Goal: Task Accomplishment & Management: Complete application form

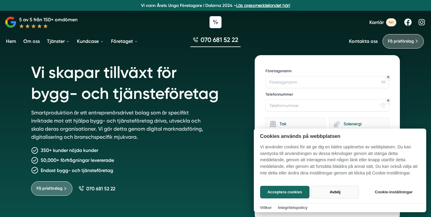
click at [338, 193] on button "Avböj" at bounding box center [335, 192] width 48 height 13
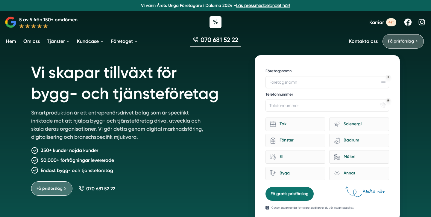
click at [378, 20] on span "Karriär" at bounding box center [377, 22] width 14 height 6
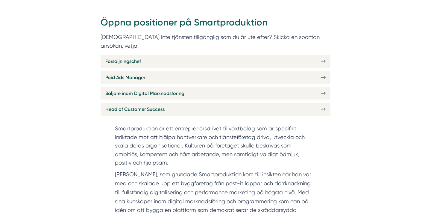
scroll to position [229, 0]
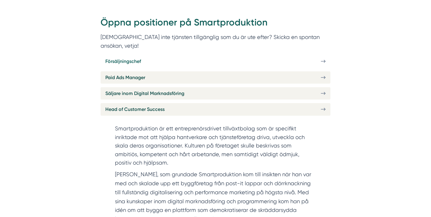
click at [179, 55] on link "Försäljningschef" at bounding box center [216, 61] width 230 height 12
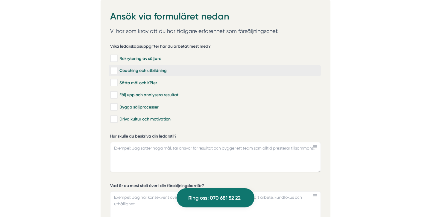
scroll to position [1689, 0]
click at [130, 55] on div "Rekrytering av säljare" at bounding box center [214, 58] width 209 height 6
click at [117, 55] on input "Rekrytering av säljare" at bounding box center [113, 58] width 7 height 6
checkbox input "true"
click at [131, 68] on div "Coaching och utbildning" at bounding box center [214, 71] width 209 height 6
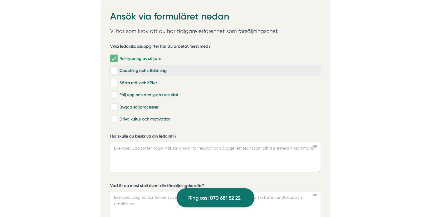
click at [117, 68] on input "Coaching och utbildning" at bounding box center [113, 71] width 7 height 6
checkbox input "true"
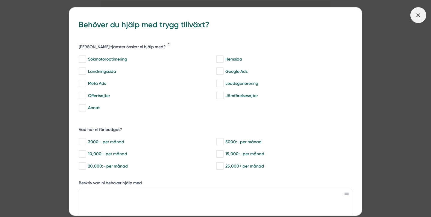
click at [420, 18] on icon at bounding box center [418, 15] width 7 height 7
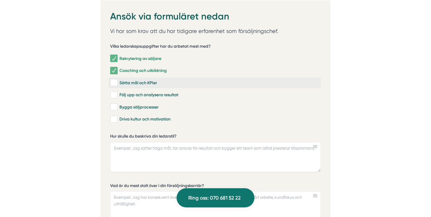
click at [128, 81] on div "Sätta mål och KPIer" at bounding box center [214, 83] width 209 height 6
click at [117, 81] on input "Sätta mål och KPIer" at bounding box center [113, 83] width 7 height 6
checkbox input "true"
click at [124, 92] on div "Följ upp och analysera resultat" at bounding box center [214, 95] width 209 height 6
click at [117, 92] on input "Följ upp och analysera resultat" at bounding box center [113, 95] width 7 height 6
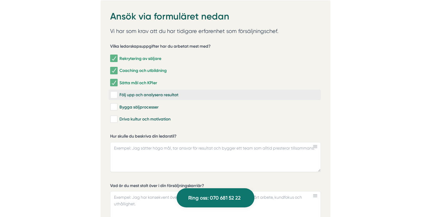
checkbox input "true"
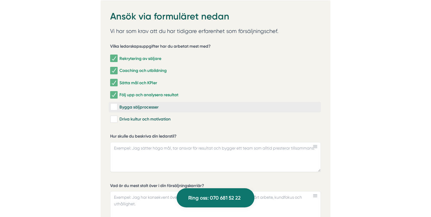
click at [125, 104] on div "Bygga säljprocesser" at bounding box center [214, 107] width 209 height 6
click at [117, 104] on input "Bygga säljprocesser" at bounding box center [113, 107] width 7 height 6
checkbox input "true"
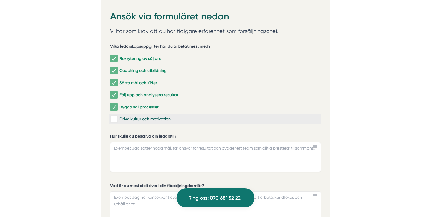
click at [124, 117] on div "Driva kultur och motivation" at bounding box center [214, 119] width 209 height 6
click at [117, 117] on input "Driva kultur och motivation" at bounding box center [113, 119] width 7 height 6
checkbox input "true"
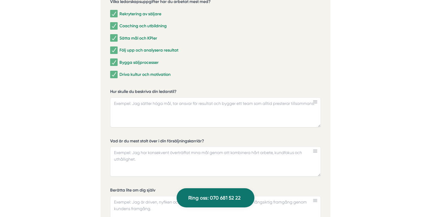
scroll to position [1734, 0]
drag, startPoint x: 110, startPoint y: 87, endPoint x: 174, endPoint y: 85, distance: 64.4
click at [174, 85] on div "Ansök via formuläret nedan Vi har som krav att du har tidigare erfarenhet som f…" at bounding box center [216, 164] width 230 height 418
drag, startPoint x: 179, startPoint y: 87, endPoint x: 120, endPoint y: 85, distance: 58.7
click at [120, 88] on label "Hur skulle du beskriva din ledarstil?" at bounding box center [215, 91] width 211 height 7
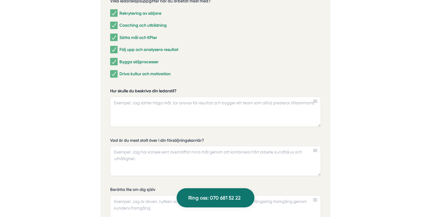
click at [120, 97] on textarea "Hur skulle du beskriva din ledarstil?" at bounding box center [215, 112] width 211 height 30
click at [321, 164] on div "Ansök via formuläret nedan Vi har som krav att du har tidigare erfarenhet som f…" at bounding box center [216, 164] width 230 height 418
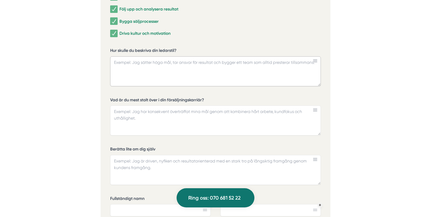
scroll to position [1775, 0]
click at [161, 63] on textarea "Hur skulle du beskriva din ledarstil?" at bounding box center [215, 71] width 211 height 30
paste textarea "Min ledarstil präglas av en stark tro på att framgång byggs genom långsiktiga r…"
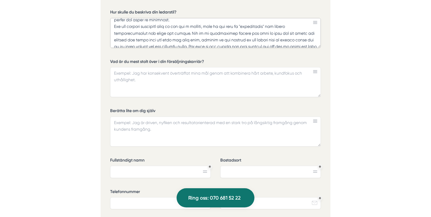
scroll to position [1816, 0]
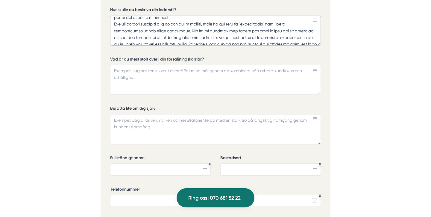
type textarea "Min ledarstil präglas av en stark tro på att framgång byggs genom långsiktiga r…"
click at [254, 95] on textarea "Vad är du mest stolt över i din försäljningskarriär?" at bounding box center [215, 80] width 211 height 30
click at [324, 210] on div "Ansök via formuläret nedan Vi har som krav att du har tidigare erfarenhet som f…" at bounding box center [216, 83] width 230 height 418
paste textarea "Det jag är mest stolt över i min försäljningskarriär är den omsättningsökning p…"
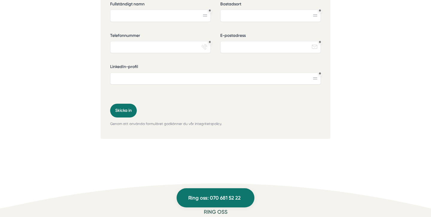
scroll to position [1973, 0]
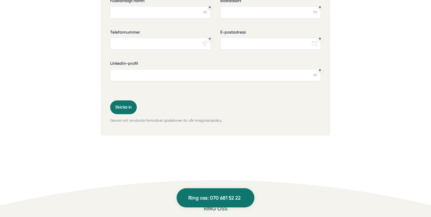
type textarea "Det jag är mest stolt över i min försäljningskarriär är den omsättningsökning p…"
paste textarea "Jag skulle beskriva mig själv som en driven och nyfiken person som alltid sträv…"
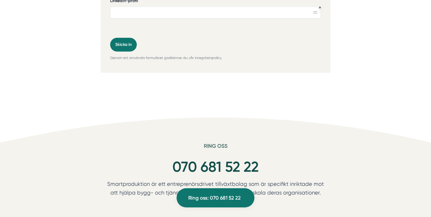
scroll to position [2035, 0]
type textarea "Jag skulle beskriva mig själv som en driven och nyfiken person som alltid sträv…"
type input "David Askar"
type input "vallentuna"
type input "739456332"
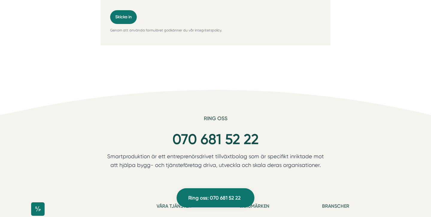
scroll to position [2063, 0]
type input "davidaskar83@gmail.com"
type input "a"
type input "i"
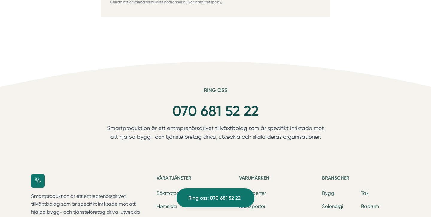
scroll to position [2209, 0]
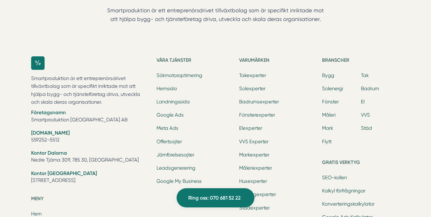
type input "har ingen linkedin."
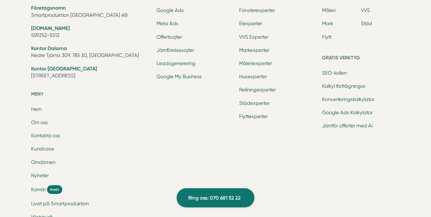
scroll to position [390, 0]
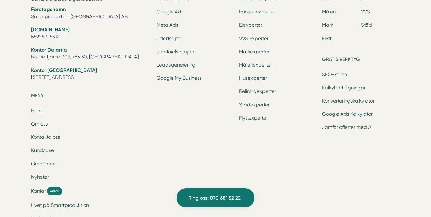
click at [61, 134] on li "Kontakta oss" at bounding box center [90, 138] width 118 height 8
click at [55, 134] on link "Kontakta oss" at bounding box center [45, 137] width 29 height 6
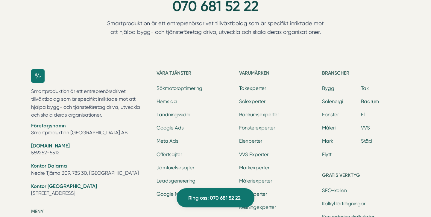
scroll to position [690, 0]
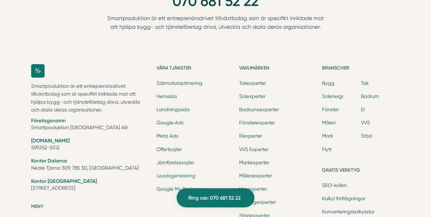
click at [181, 173] on link "Leadsgenerering" at bounding box center [176, 176] width 39 height 6
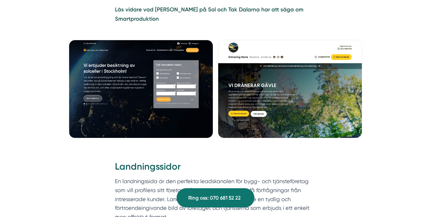
scroll to position [1124, 0]
